Goal: Entertainment & Leisure: Browse casually

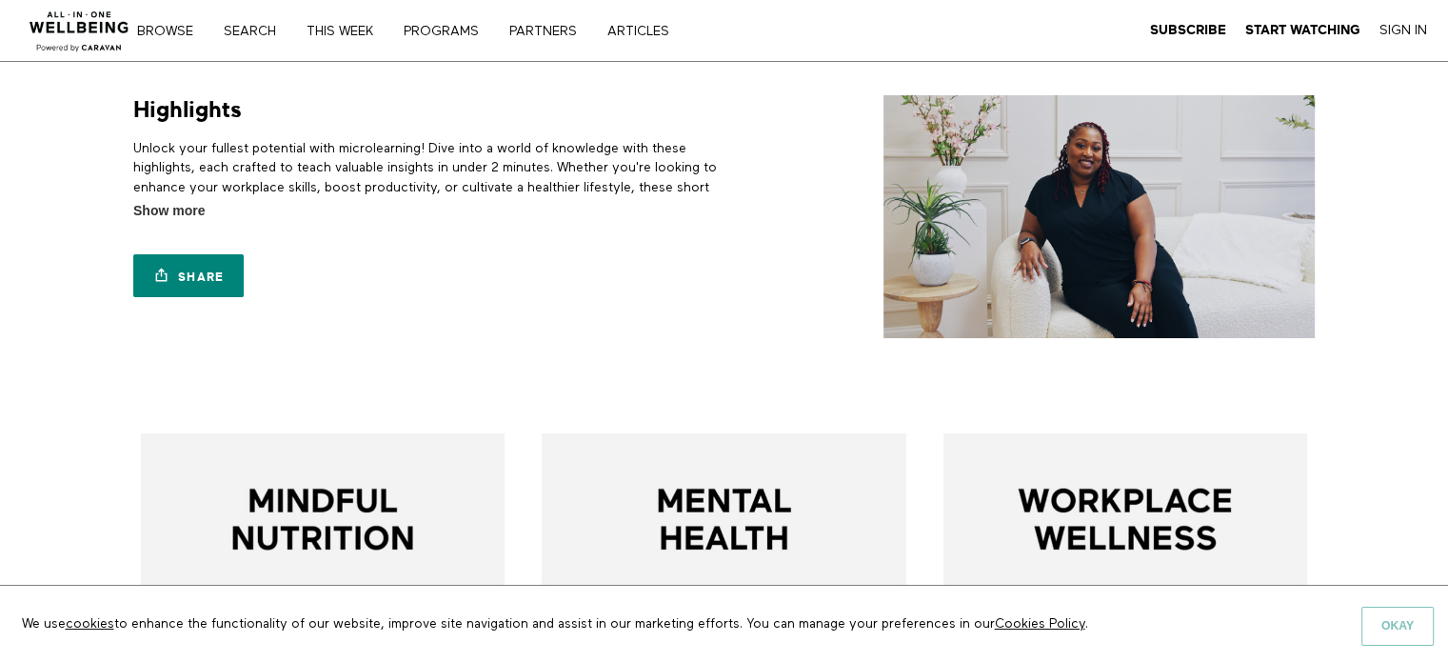
click at [1409, 630] on button "Okay" at bounding box center [1398, 625] width 72 height 38
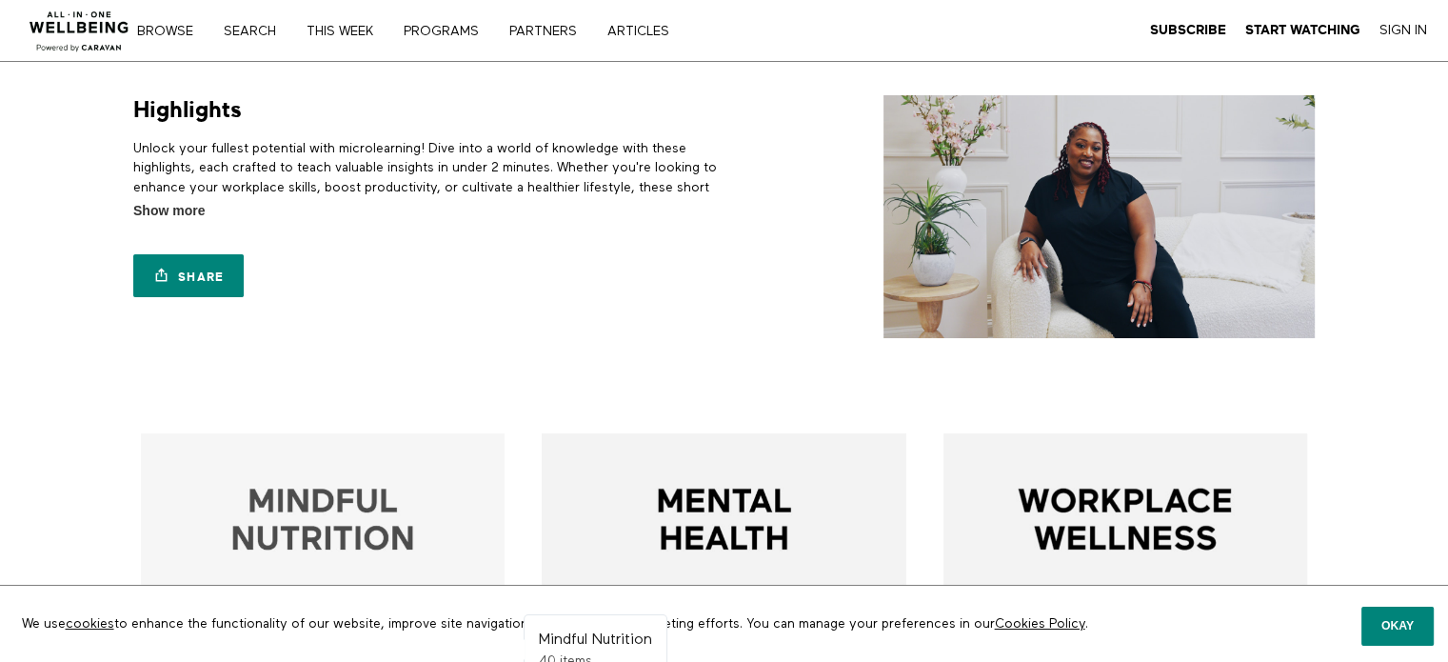
click at [343, 527] on div at bounding box center [323, 615] width 365 height 365
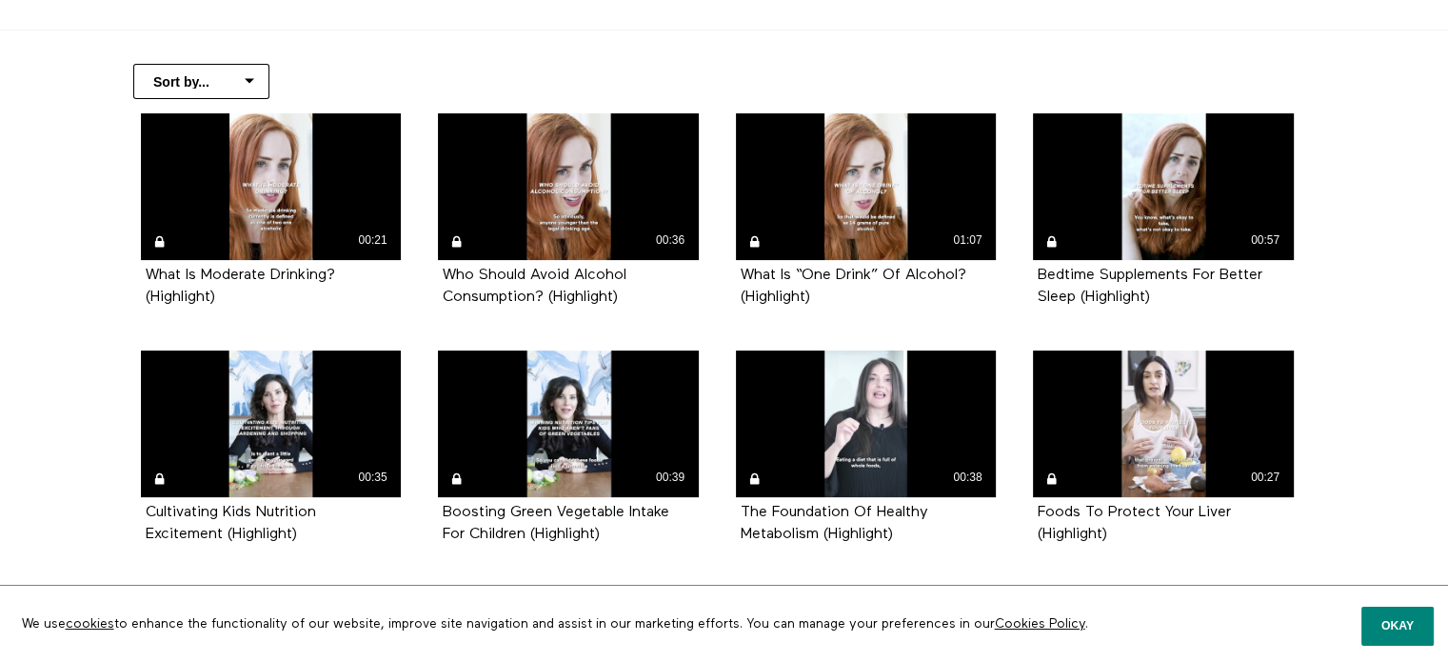
scroll to position [391, 0]
